Goal: Use online tool/utility: Utilize a website feature to perform a specific function

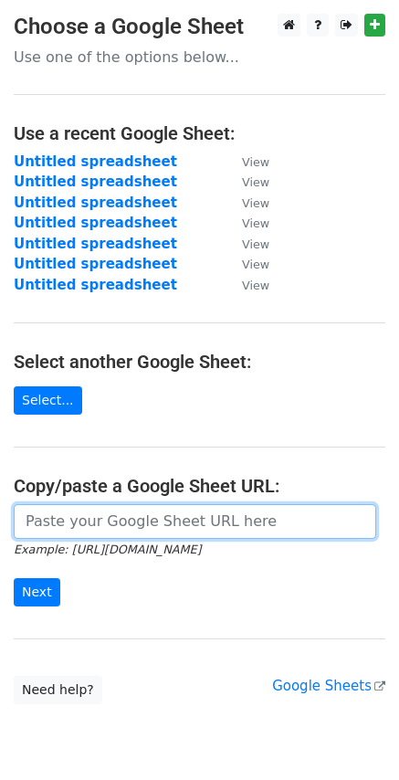
click at [69, 523] on input "url" at bounding box center [195, 521] width 363 height 35
paste input "https://docs.google.com/spreadsheets/d/1xKBAyH9qj8ZHrVQGc1emSshEUBHtHaXQ5evPp6X…"
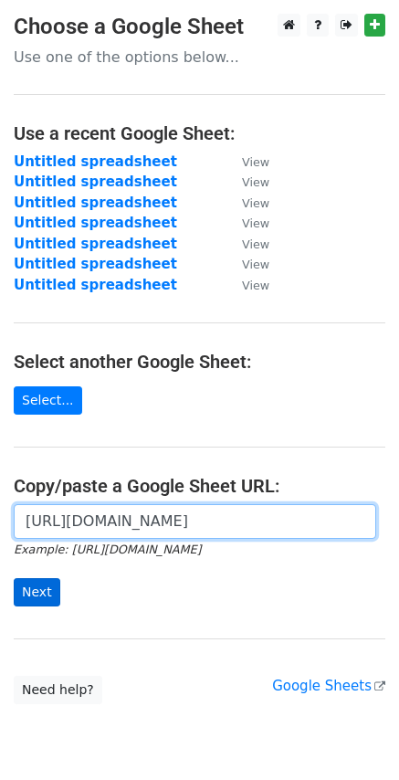
type input "https://docs.google.com/spreadsheets/d/1xKBAyH9qj8ZHrVQGc1emSshEUBHtHaXQ5evPp6X…"
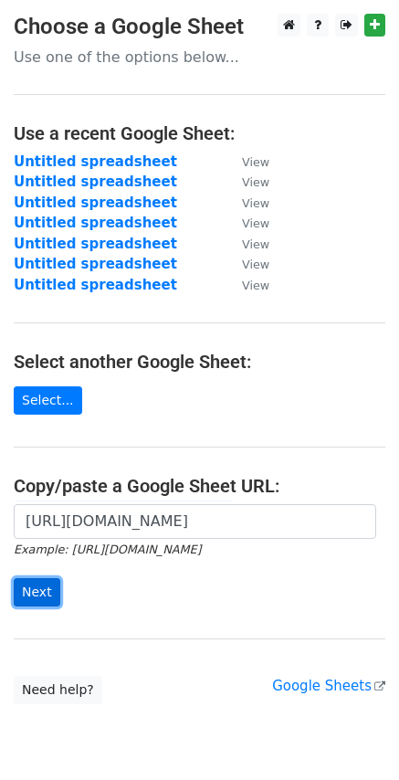
click at [39, 595] on input "Next" at bounding box center [37, 592] width 47 height 28
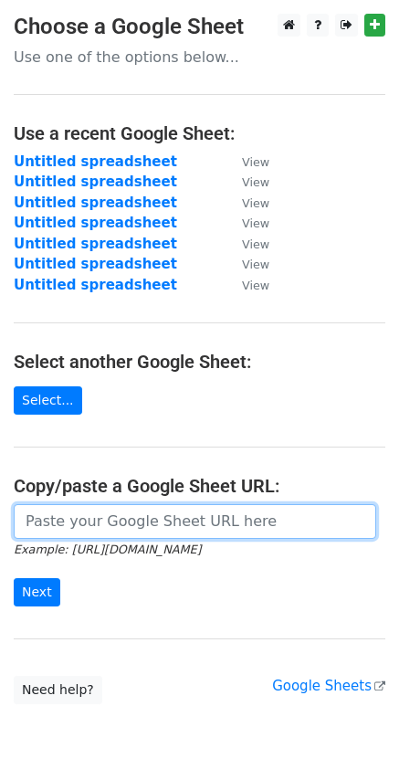
click at [96, 529] on input "url" at bounding box center [195, 521] width 363 height 35
paste input "https://docs.google.com/spreadsheets/d/1xKBAyH9qj8ZHrVQGc1emSshEUBHtHaXQ5evPp6X…"
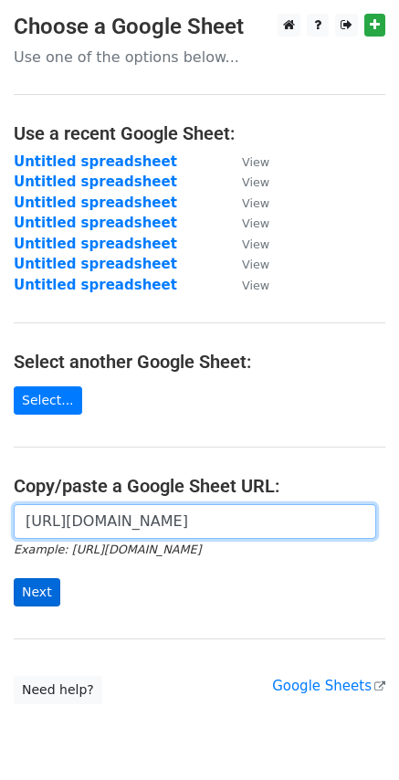
type input "https://docs.google.com/spreadsheets/d/1xKBAyH9qj8ZHrVQGc1emSshEUBHtHaXQ5evPp6X…"
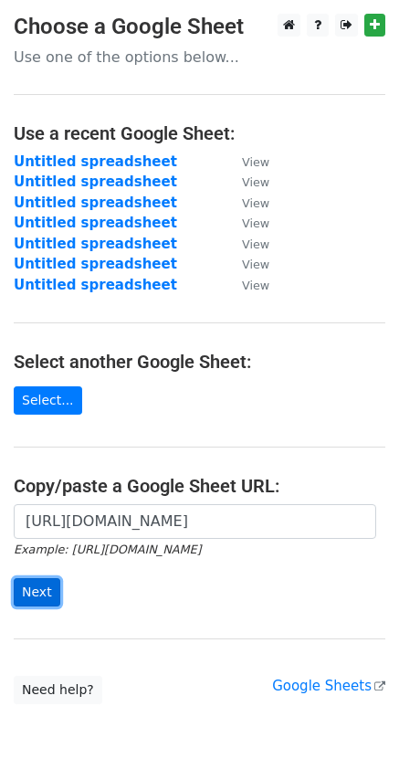
click at [31, 597] on input "Next" at bounding box center [37, 592] width 47 height 28
